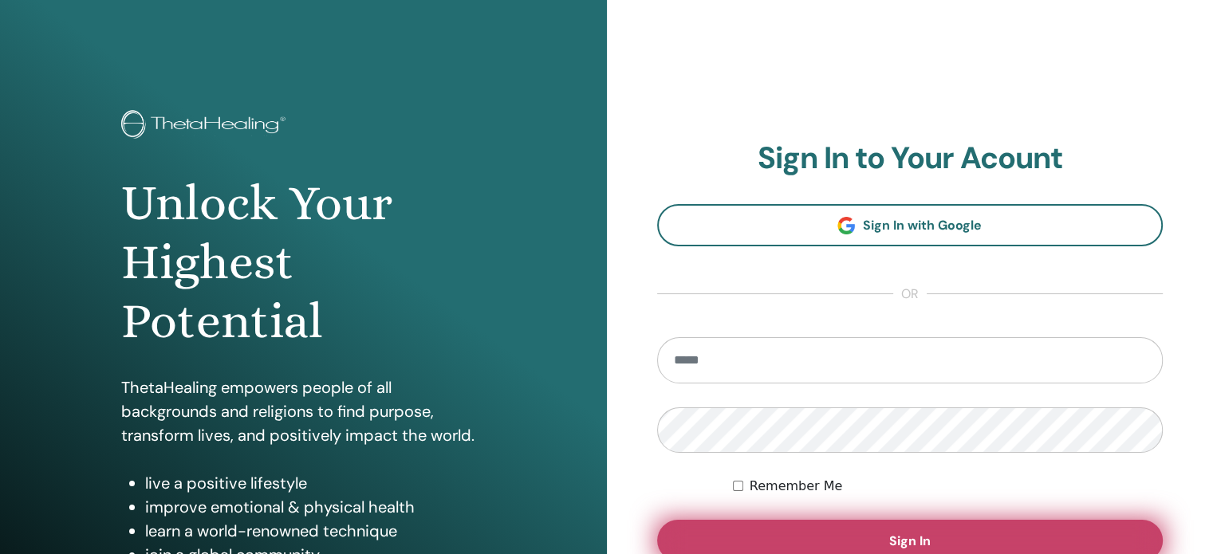
type input "**********"
click at [917, 527] on button "Sign In" at bounding box center [910, 540] width 506 height 41
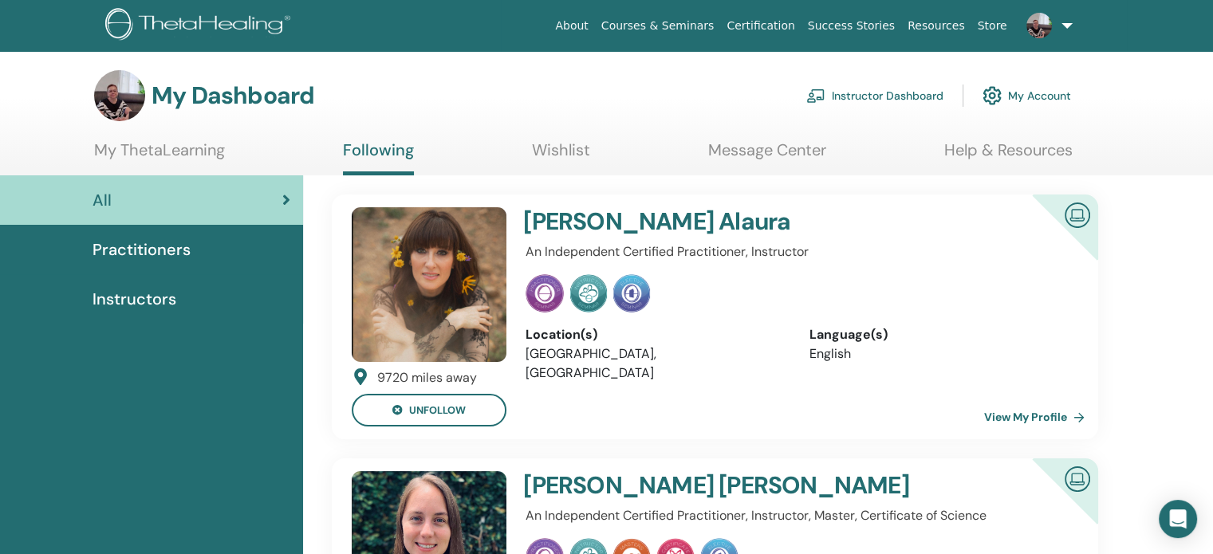
click at [884, 95] on link "Instructor Dashboard" at bounding box center [874, 95] width 137 height 35
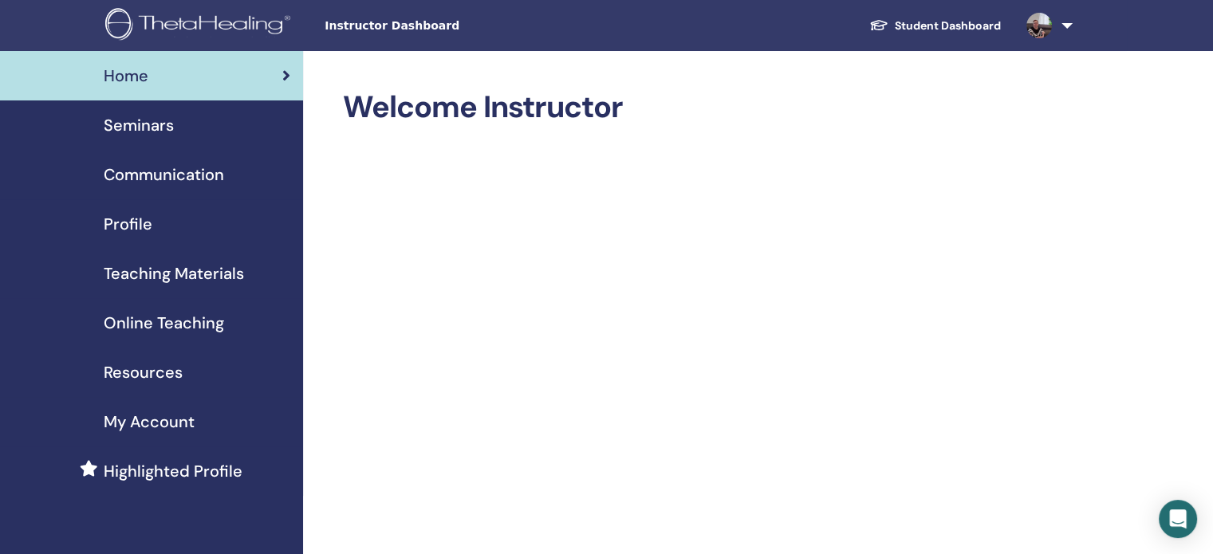
click at [212, 275] on span "Teaching Materials" at bounding box center [174, 274] width 140 height 24
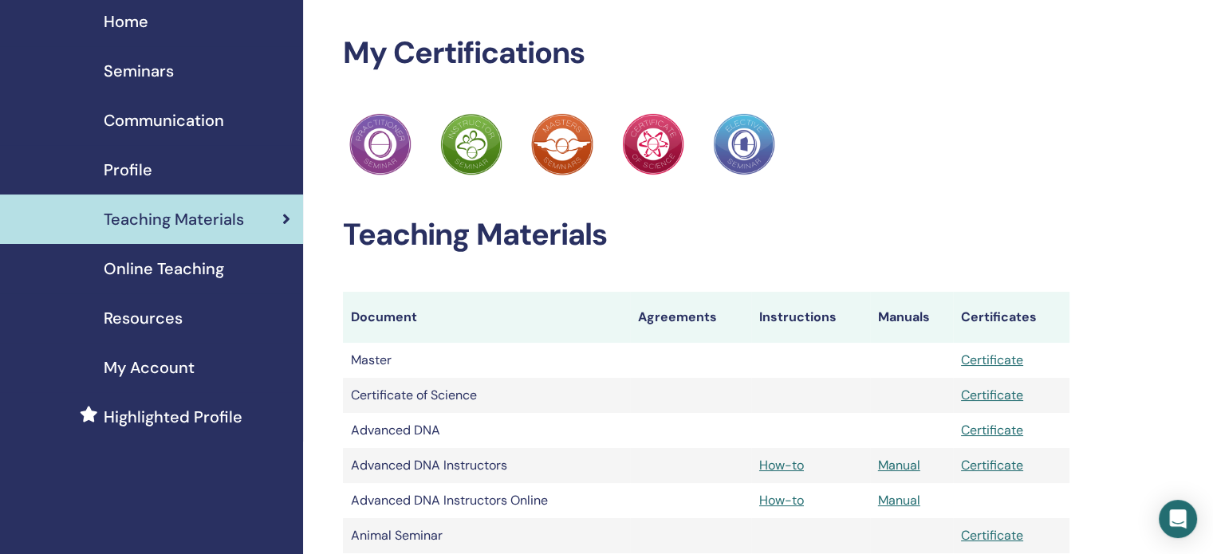
scroll to position [80, 0]
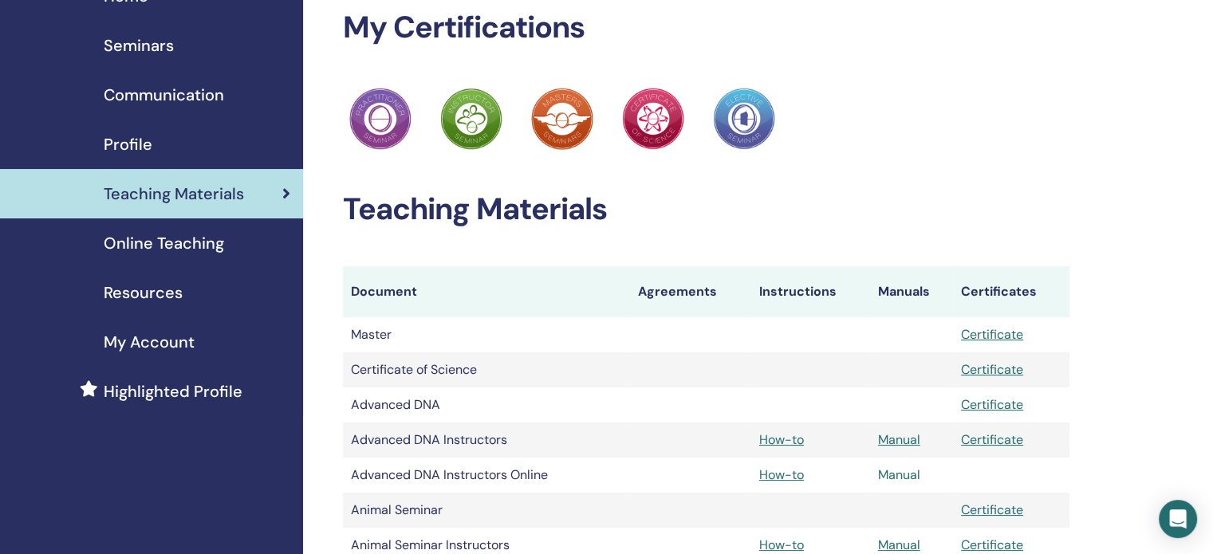
click at [902, 477] on link "Manual" at bounding box center [899, 474] width 42 height 17
